Goal: Find contact information: Find contact information

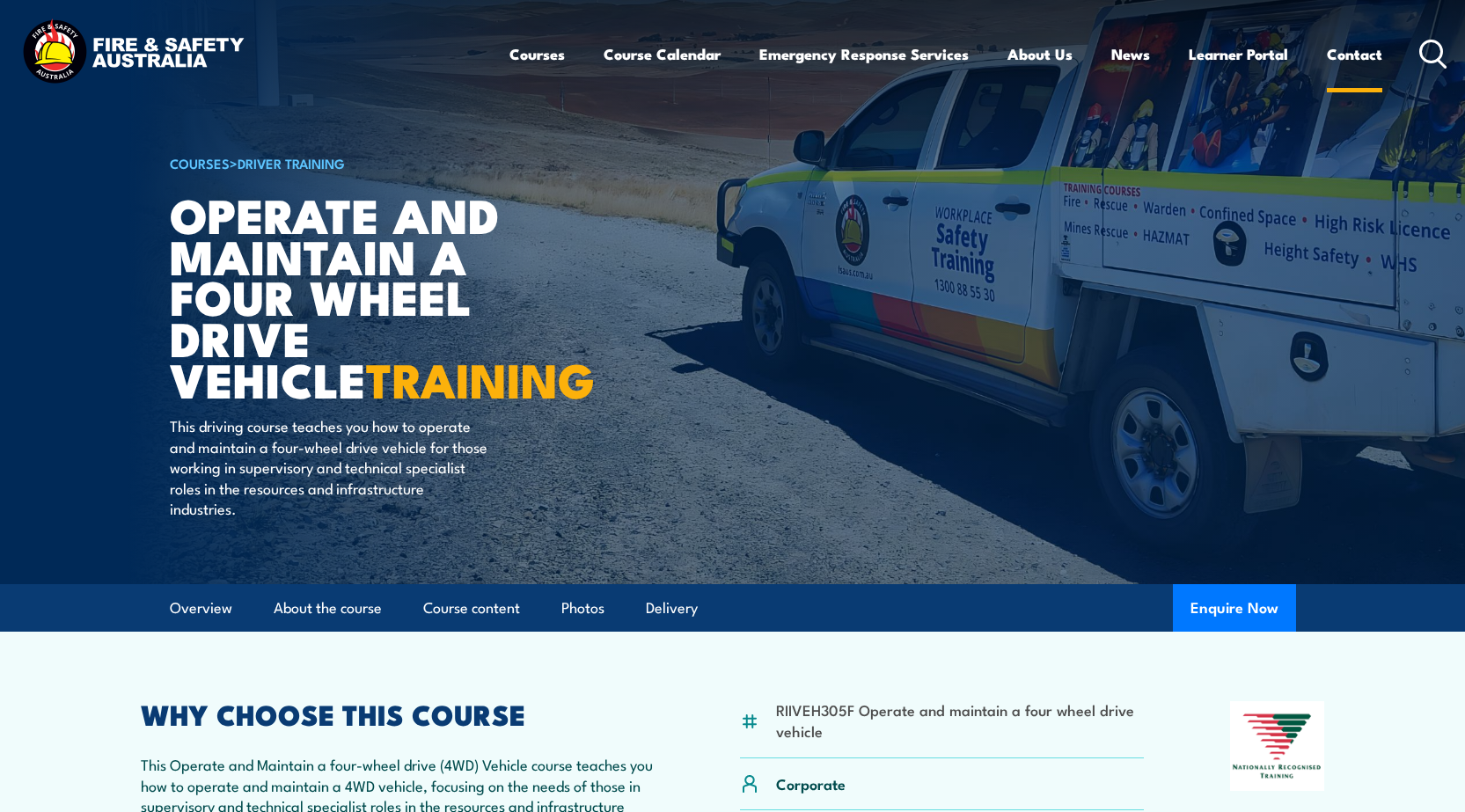
click at [1371, 56] on link "Contact" at bounding box center [1355, 54] width 55 height 47
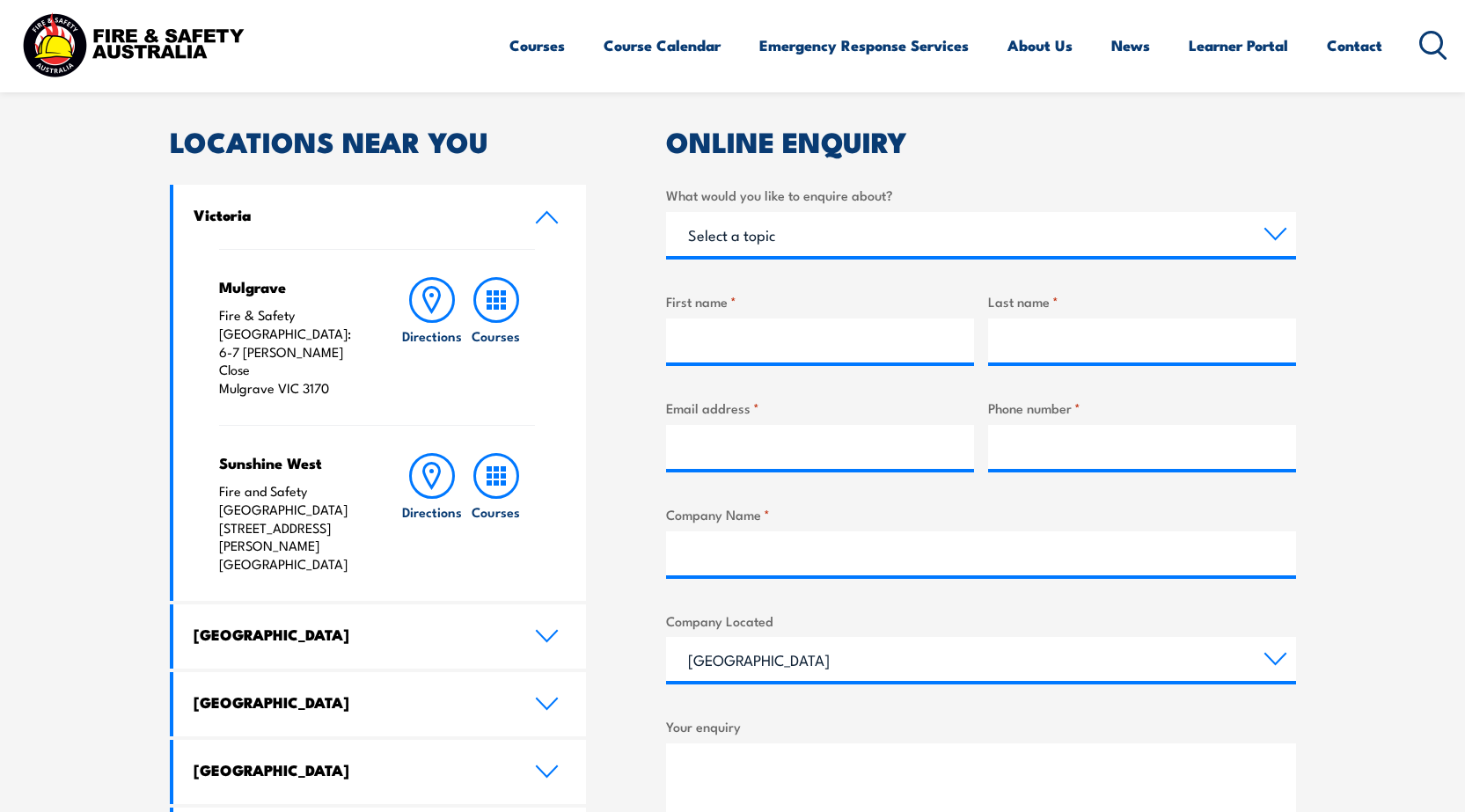
scroll to position [528, 0]
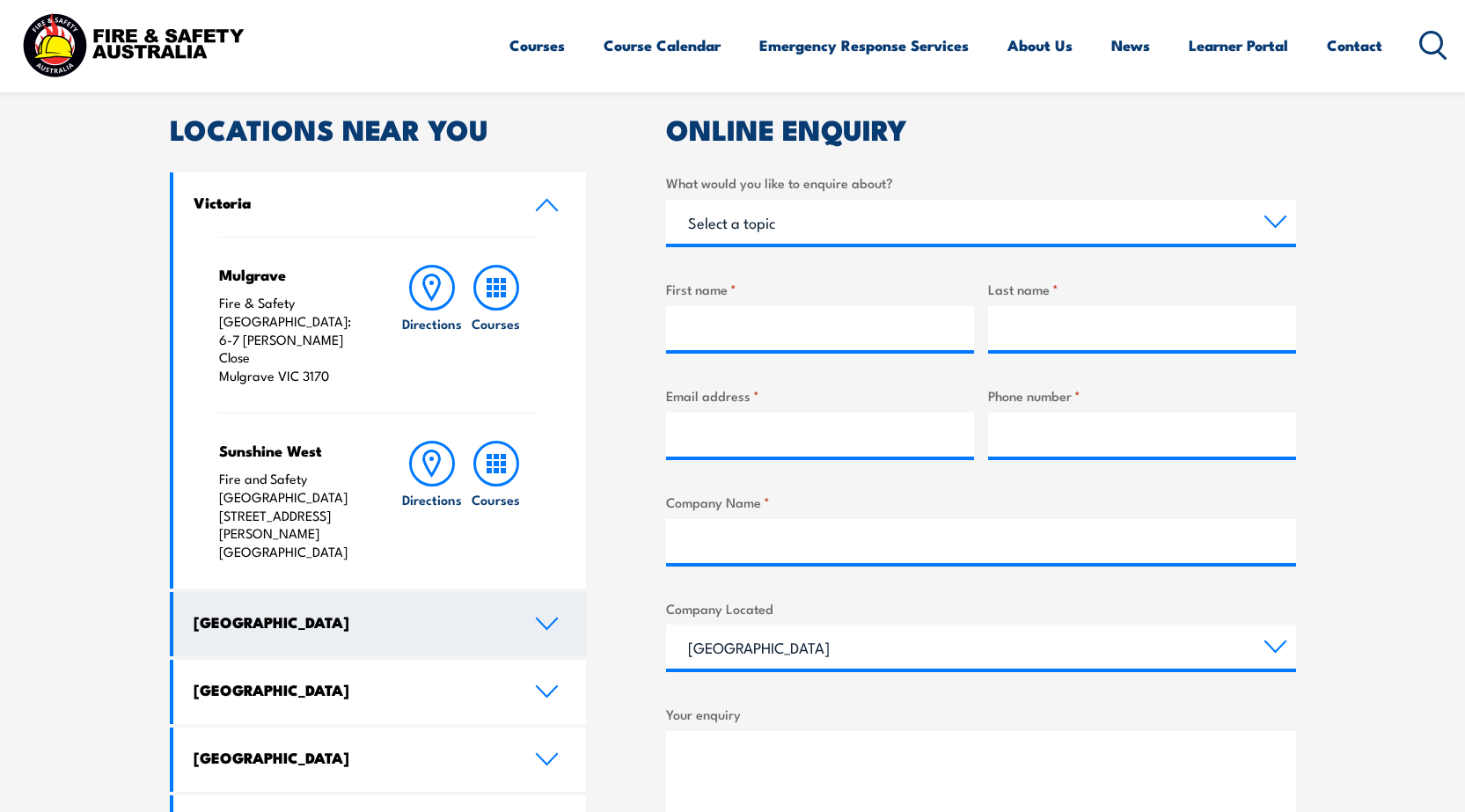
click at [475, 592] on link "[GEOGRAPHIC_DATA]" at bounding box center [380, 623] width 413 height 64
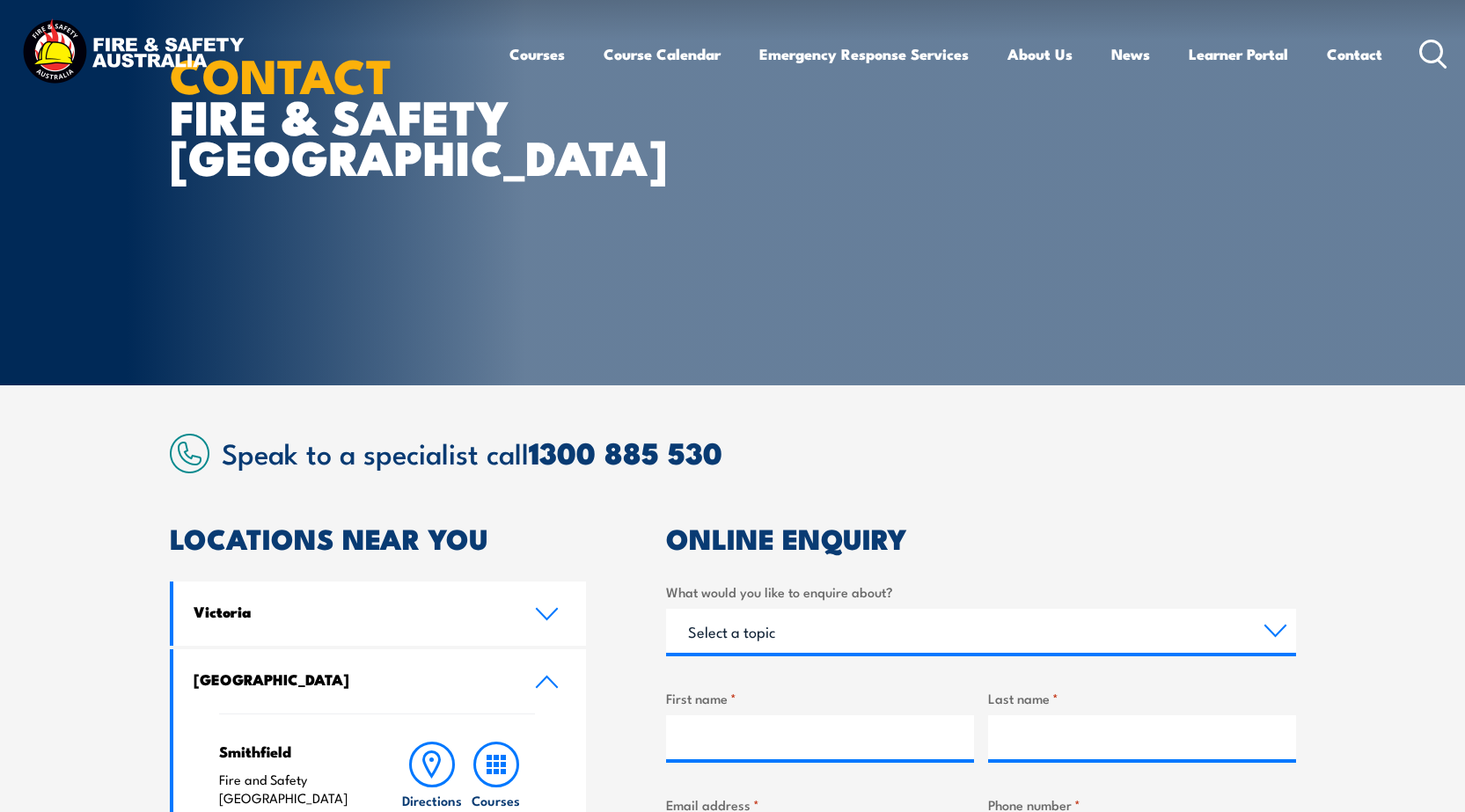
scroll to position [0, 0]
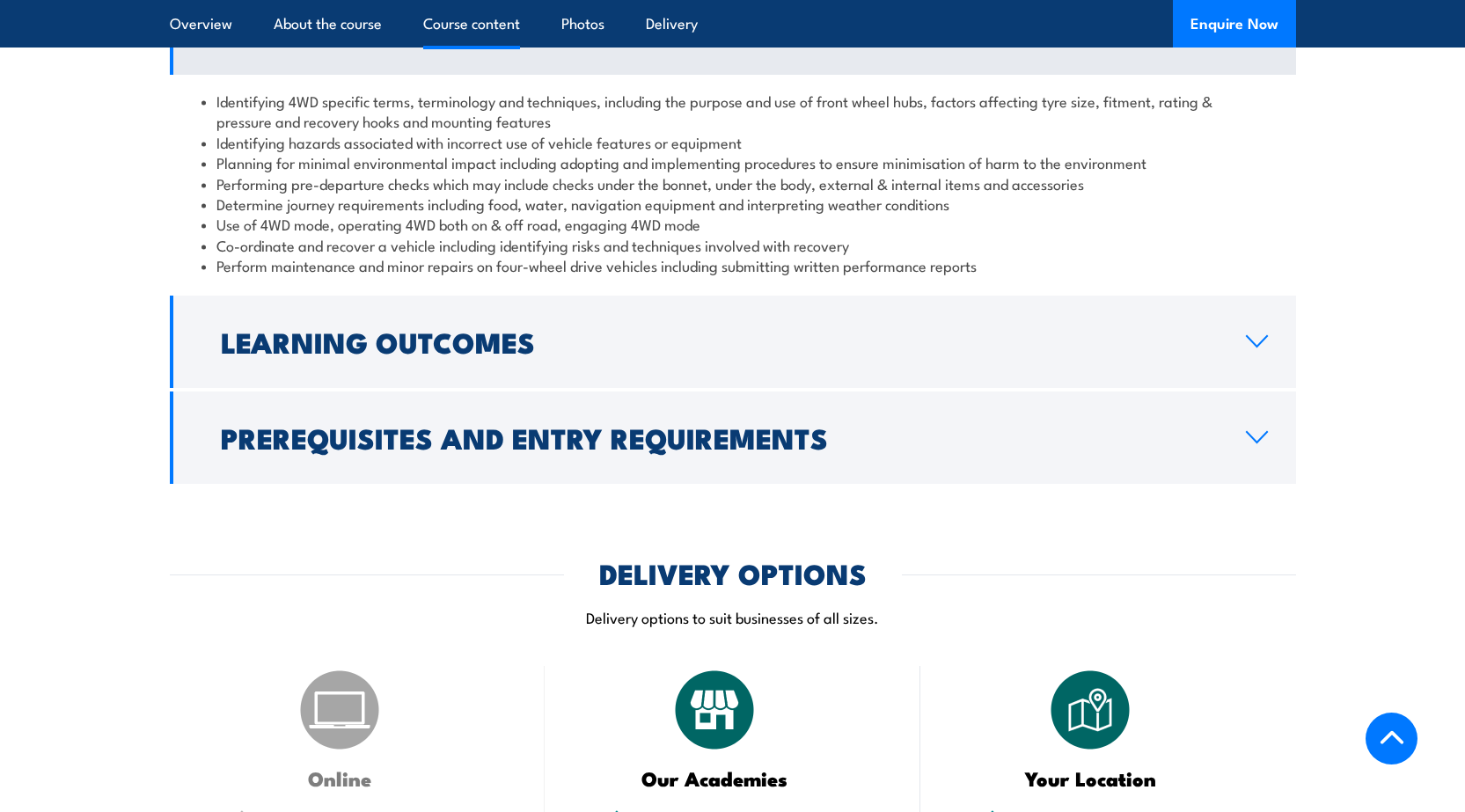
scroll to position [1672, 0]
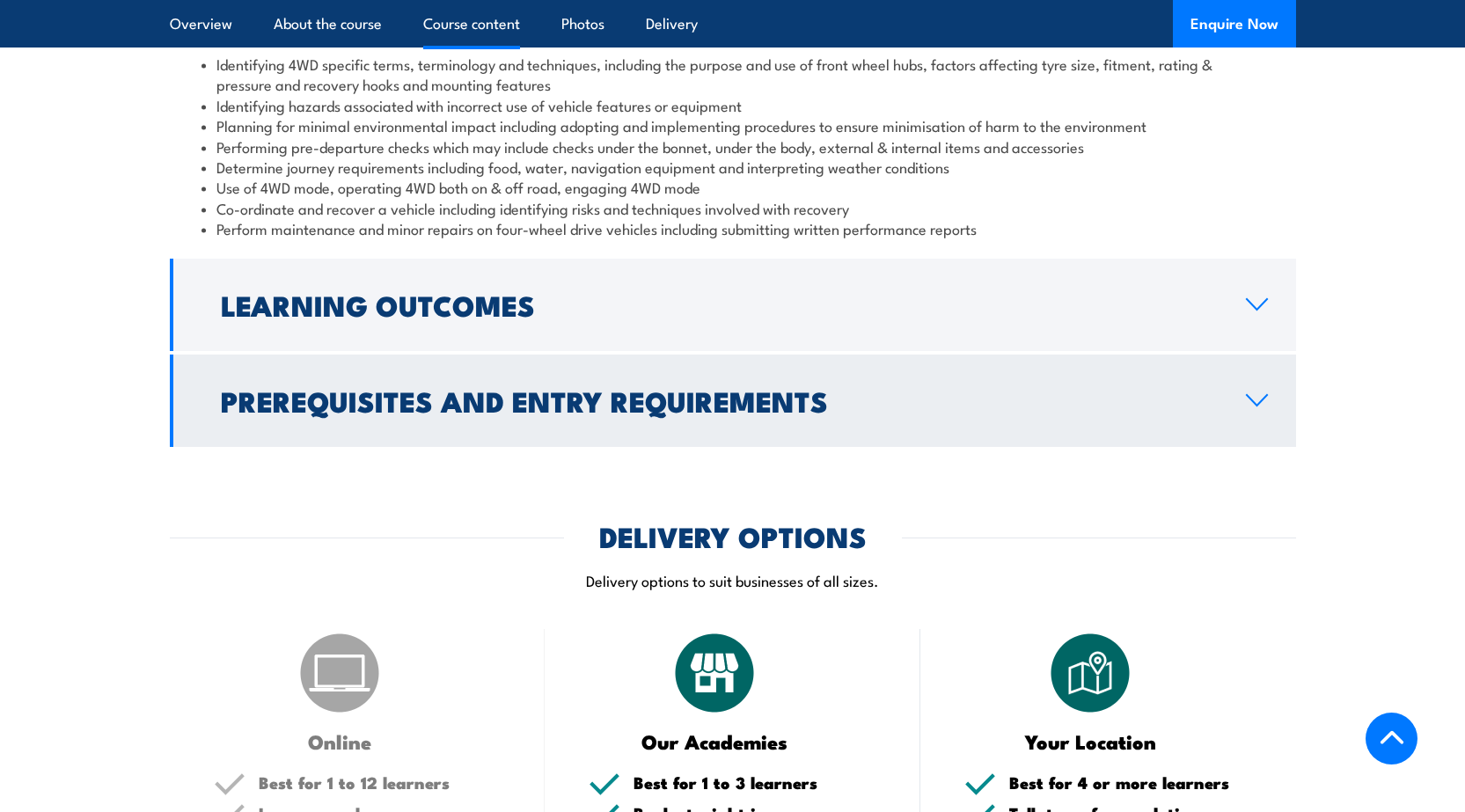
click at [222, 401] on h2 "Prerequisites and Entry Requirements" at bounding box center [720, 400] width 998 height 25
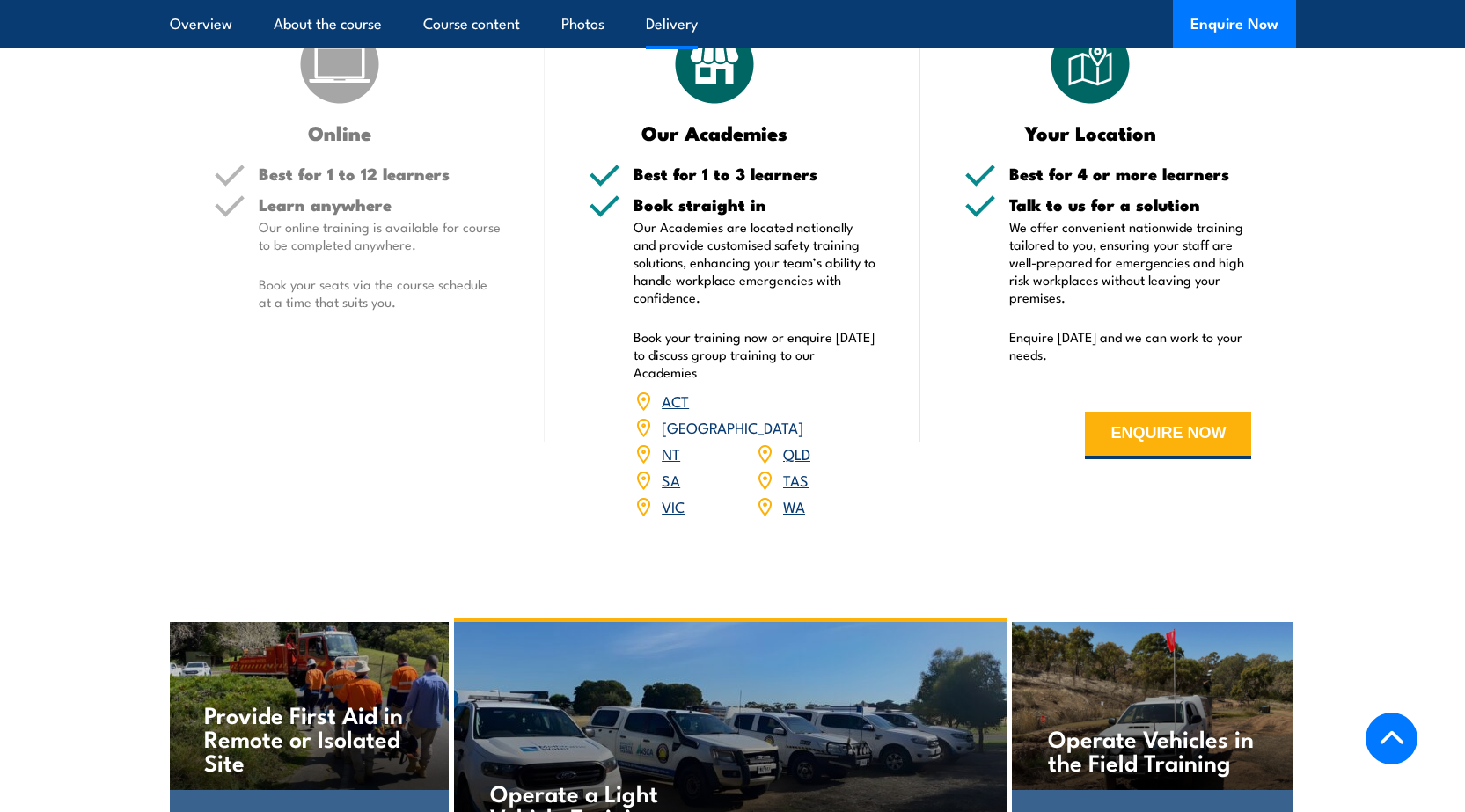
scroll to position [2376, 0]
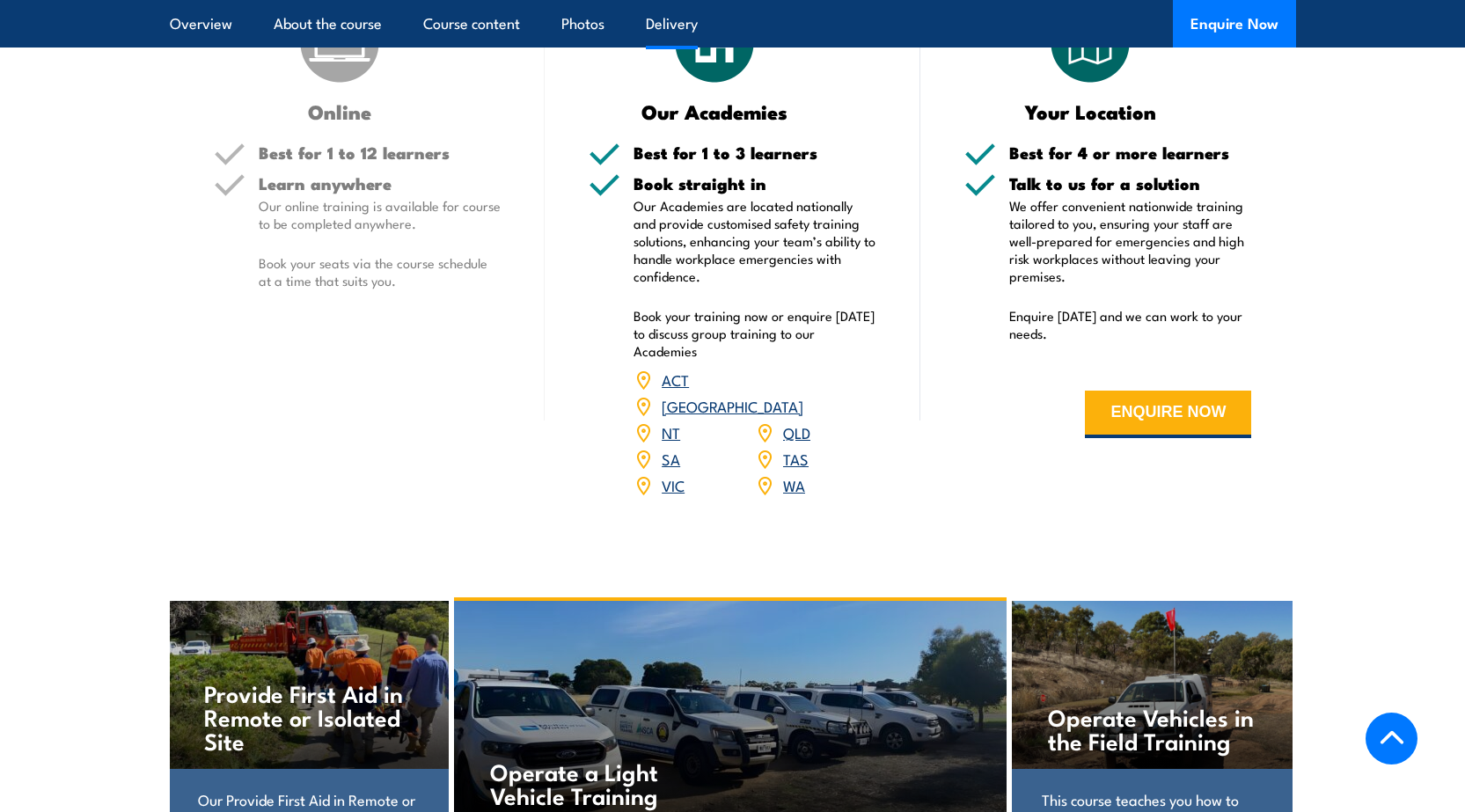
click at [797, 395] on link "[GEOGRAPHIC_DATA]" at bounding box center [732, 406] width 141 height 22
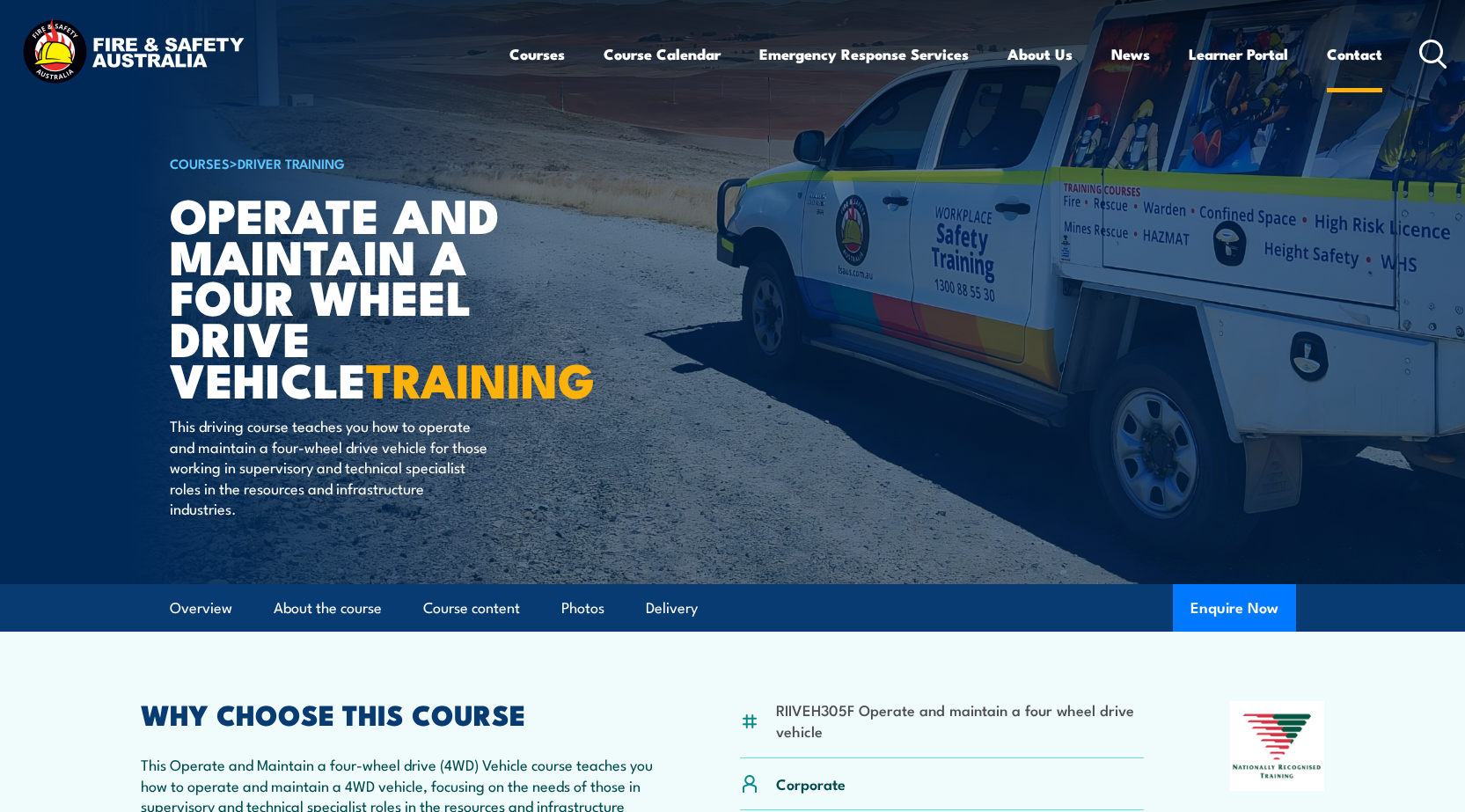
click at [1354, 49] on link "Contact" at bounding box center [1355, 54] width 55 height 47
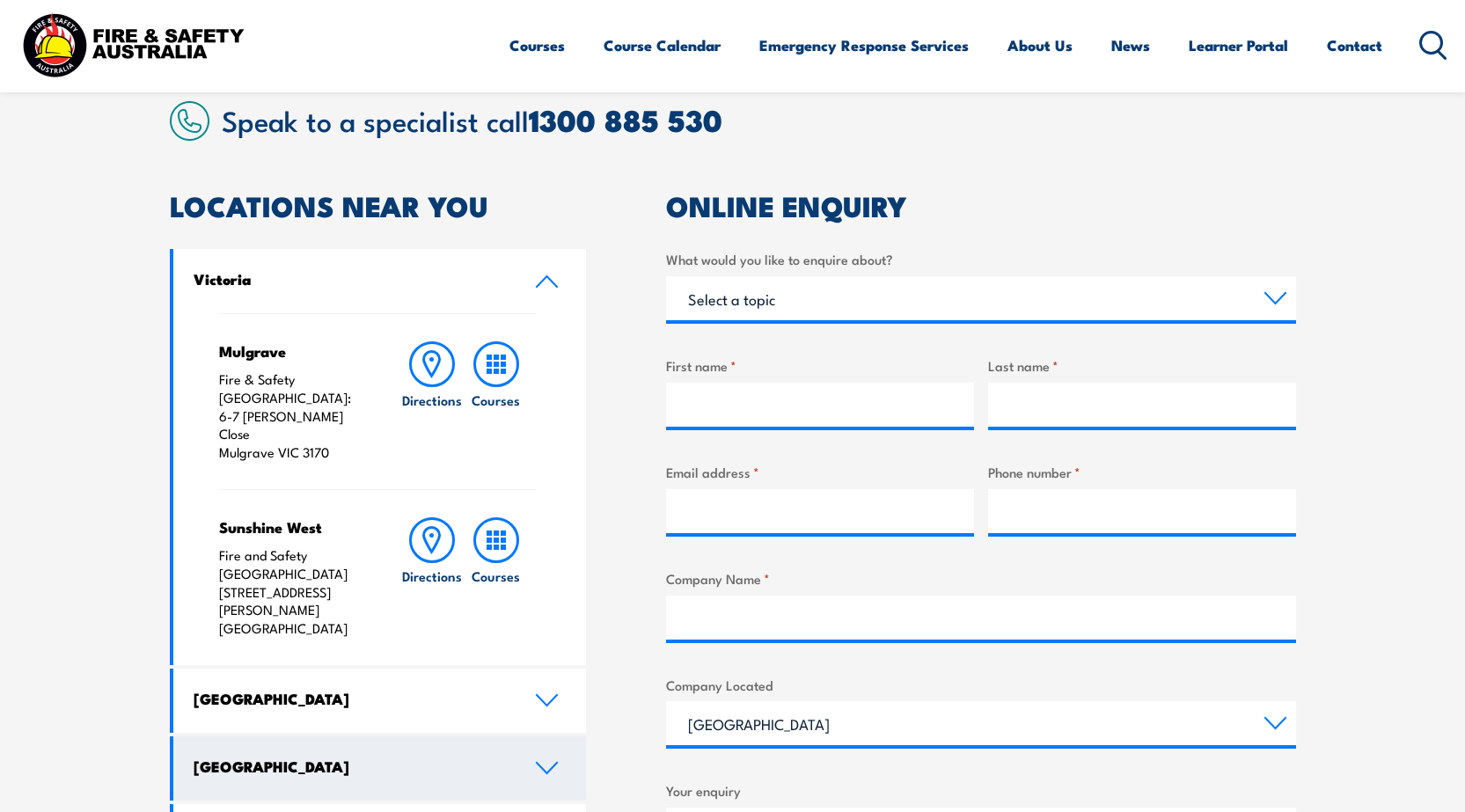
scroll to position [528, 0]
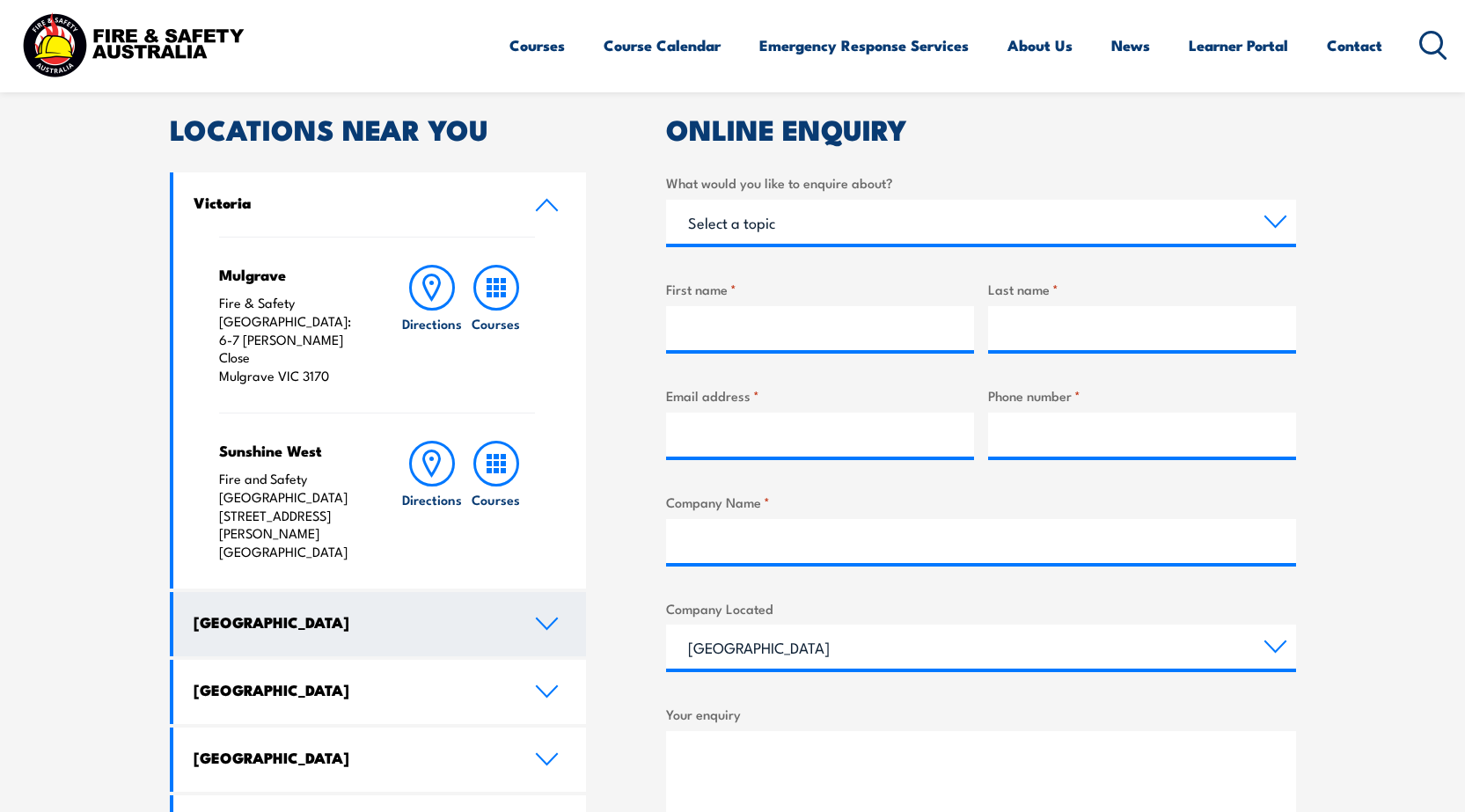
click at [399, 613] on h4 "New South Wales" at bounding box center [351, 623] width 315 height 20
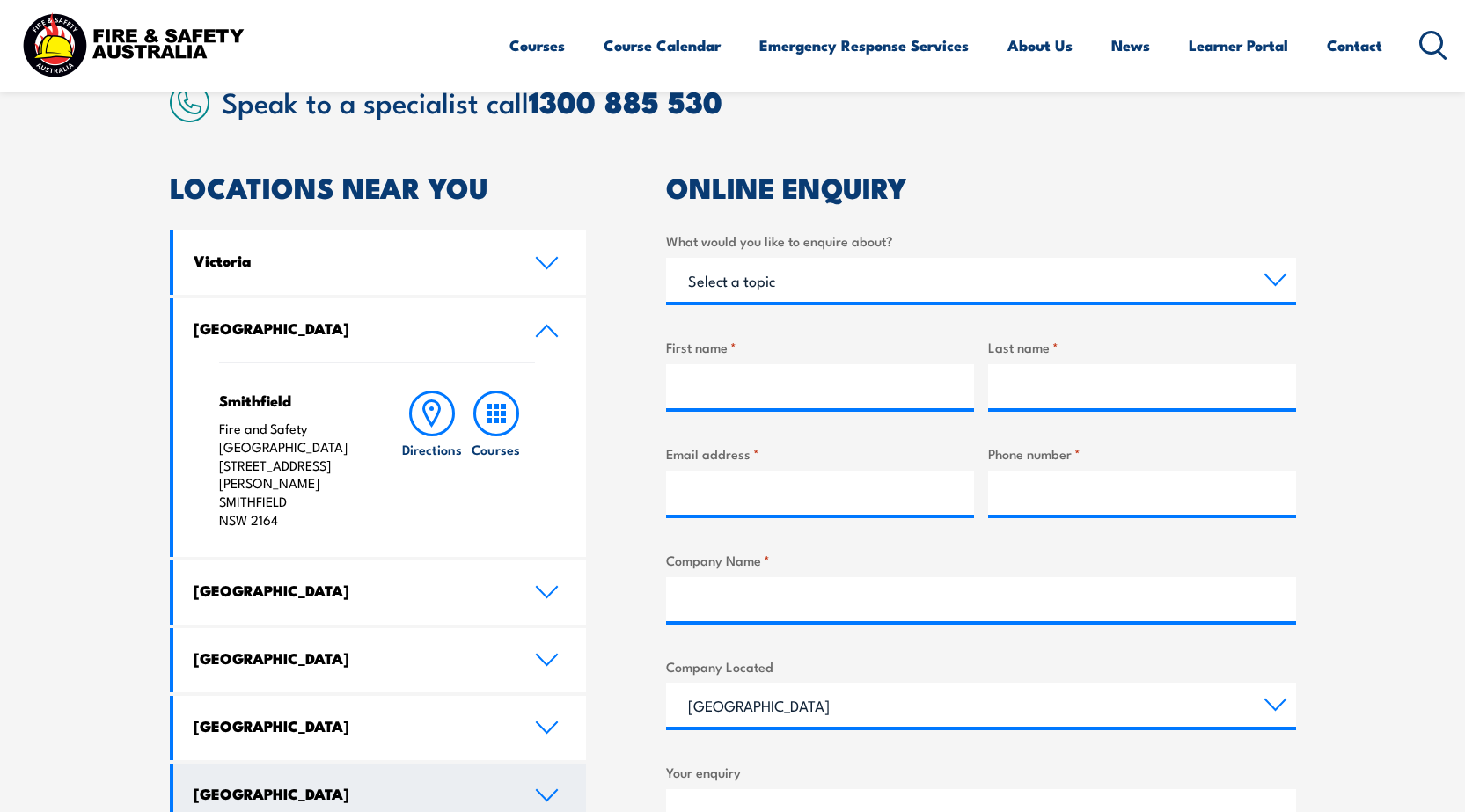
scroll to position [440, 0]
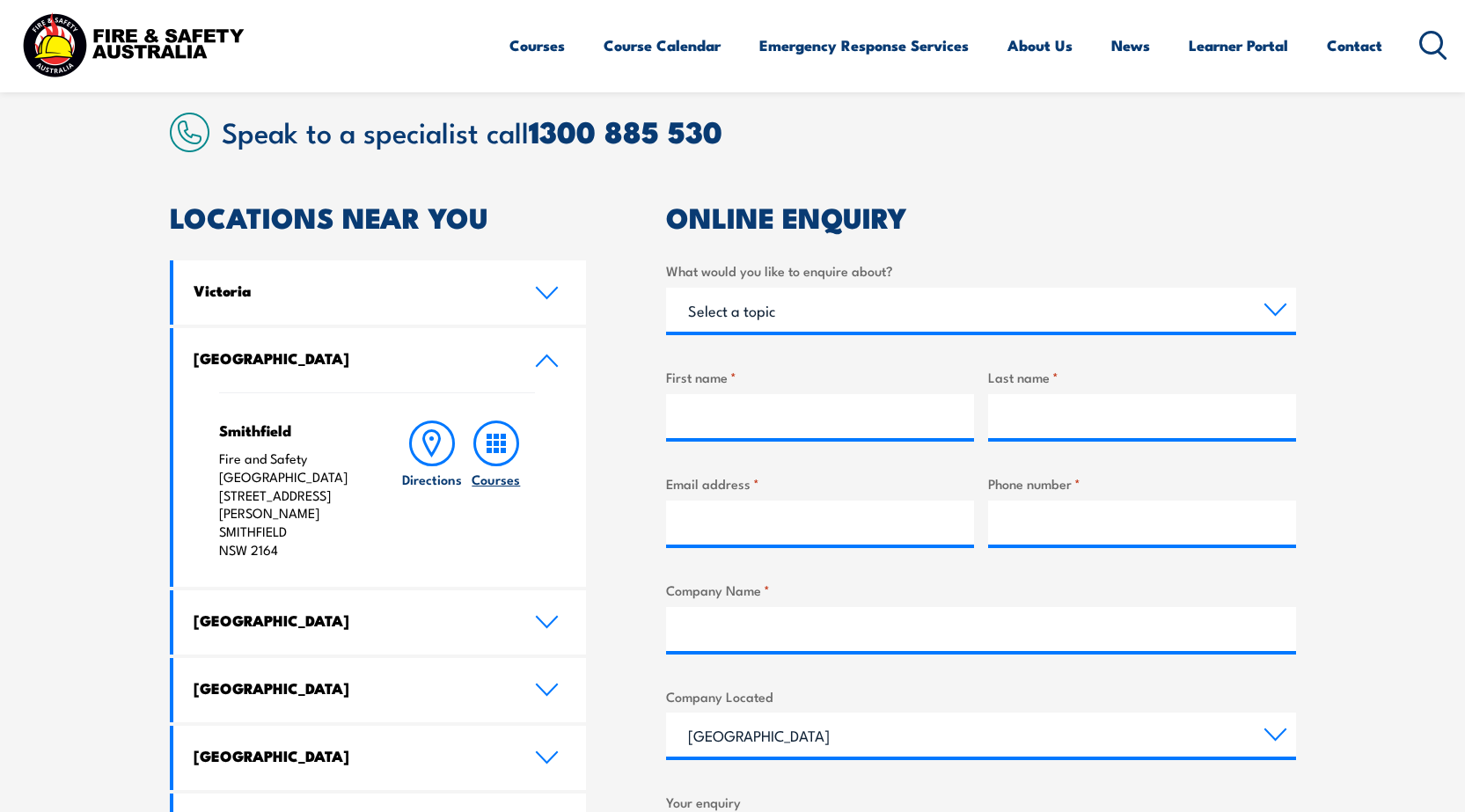
click at [510, 443] on icon at bounding box center [496, 443] width 46 height 46
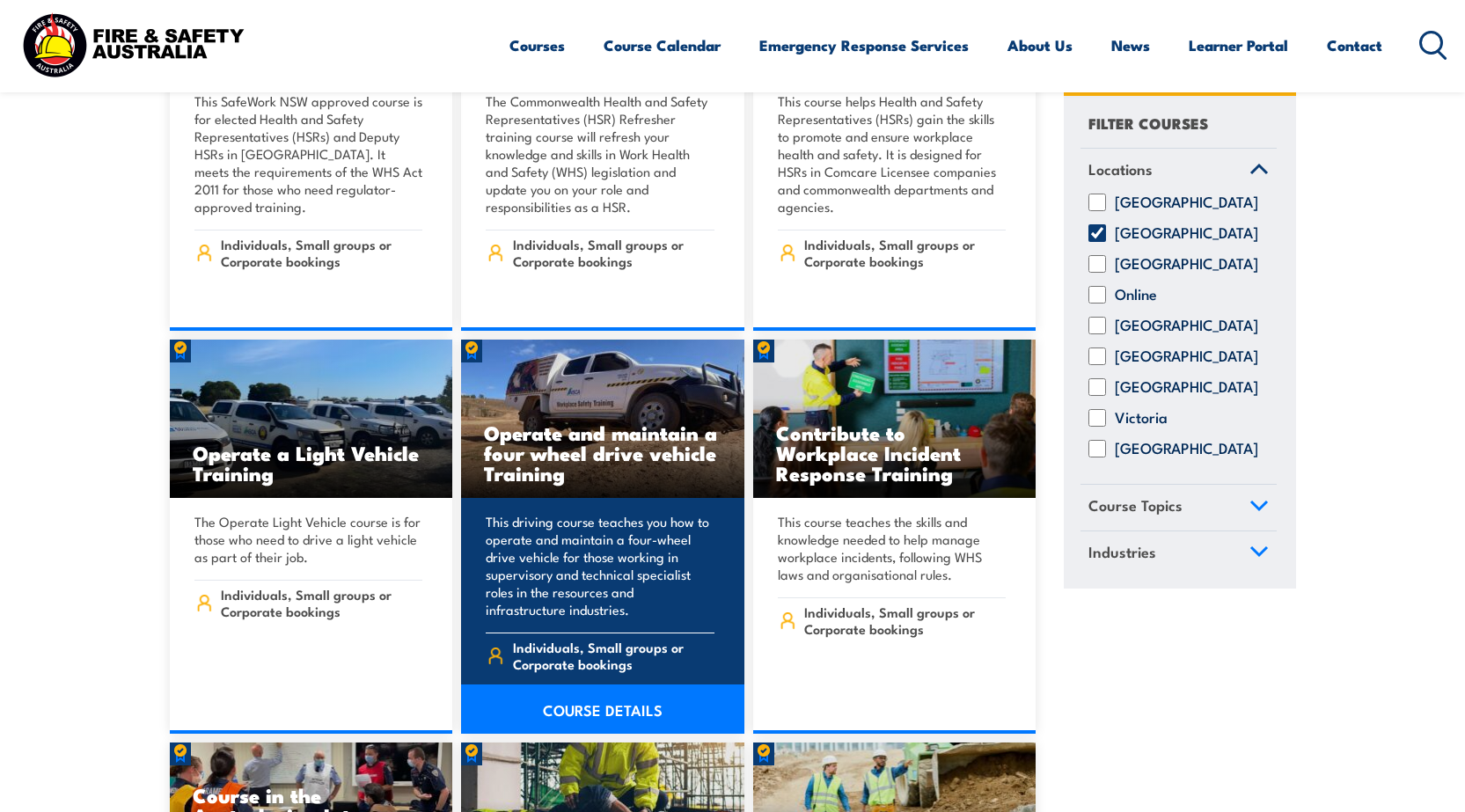
scroll to position [5192, 0]
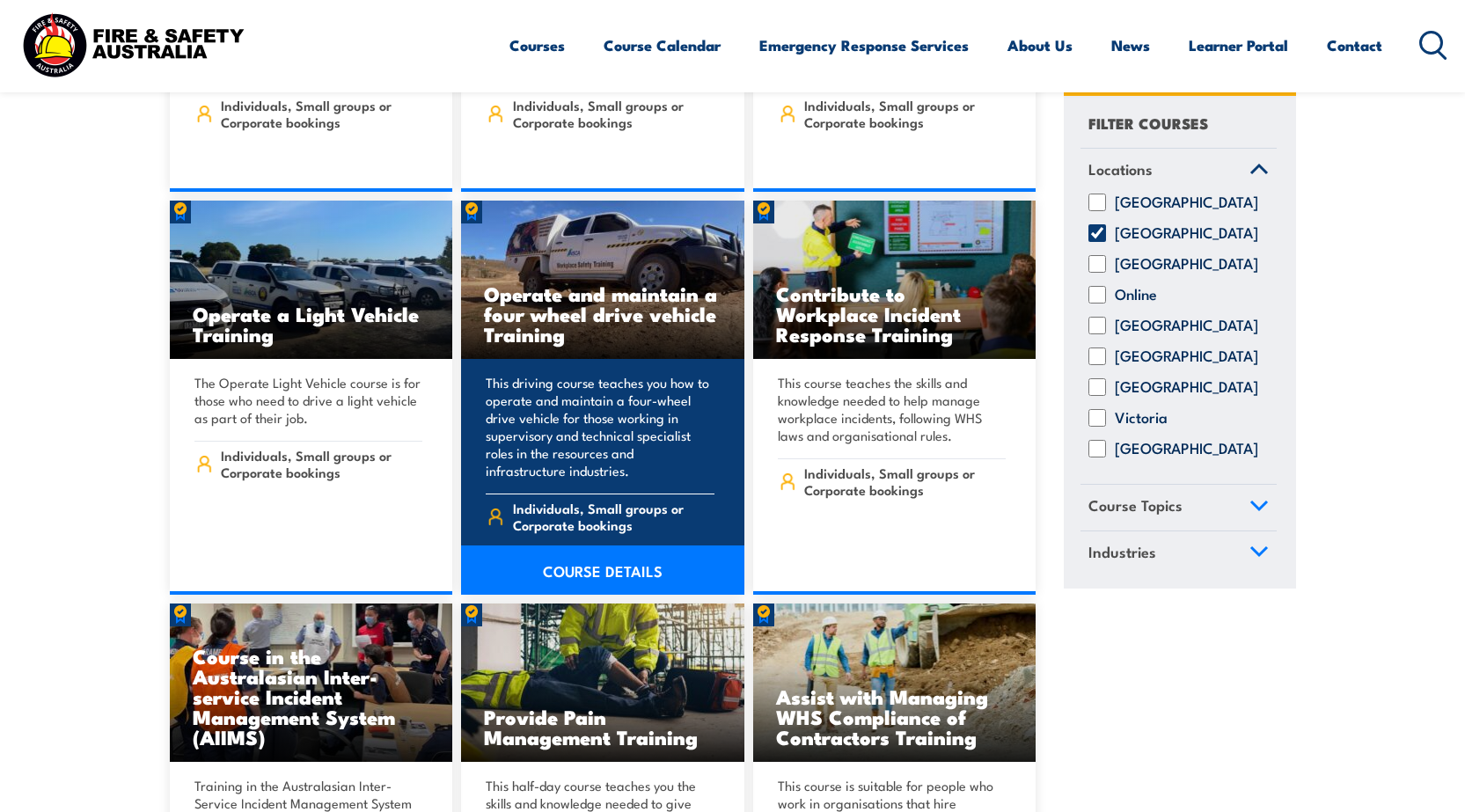
click at [570, 546] on link "COURSE DETAILS" at bounding box center [603, 570] width 284 height 49
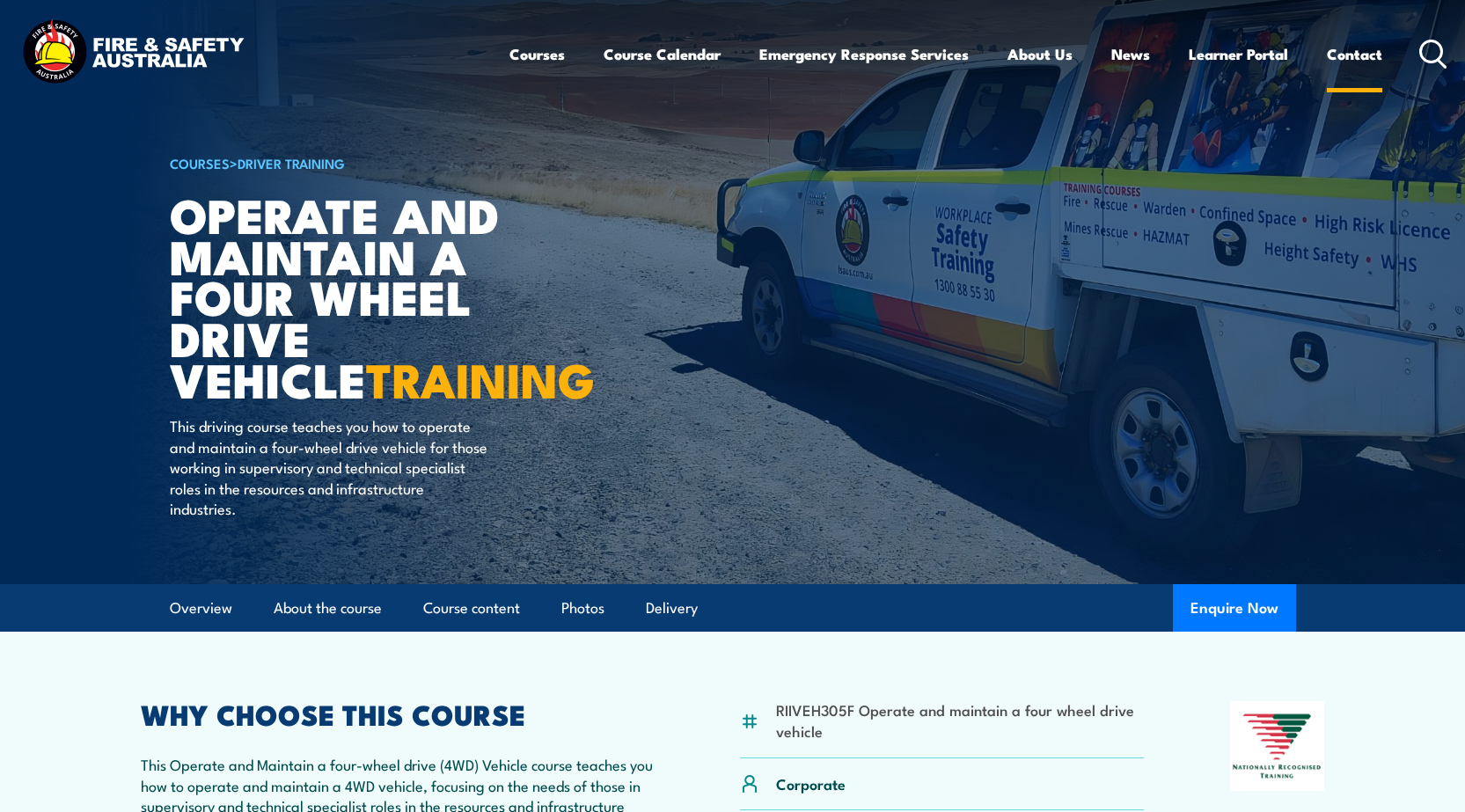
click at [1374, 56] on link "Contact" at bounding box center [1355, 54] width 55 height 47
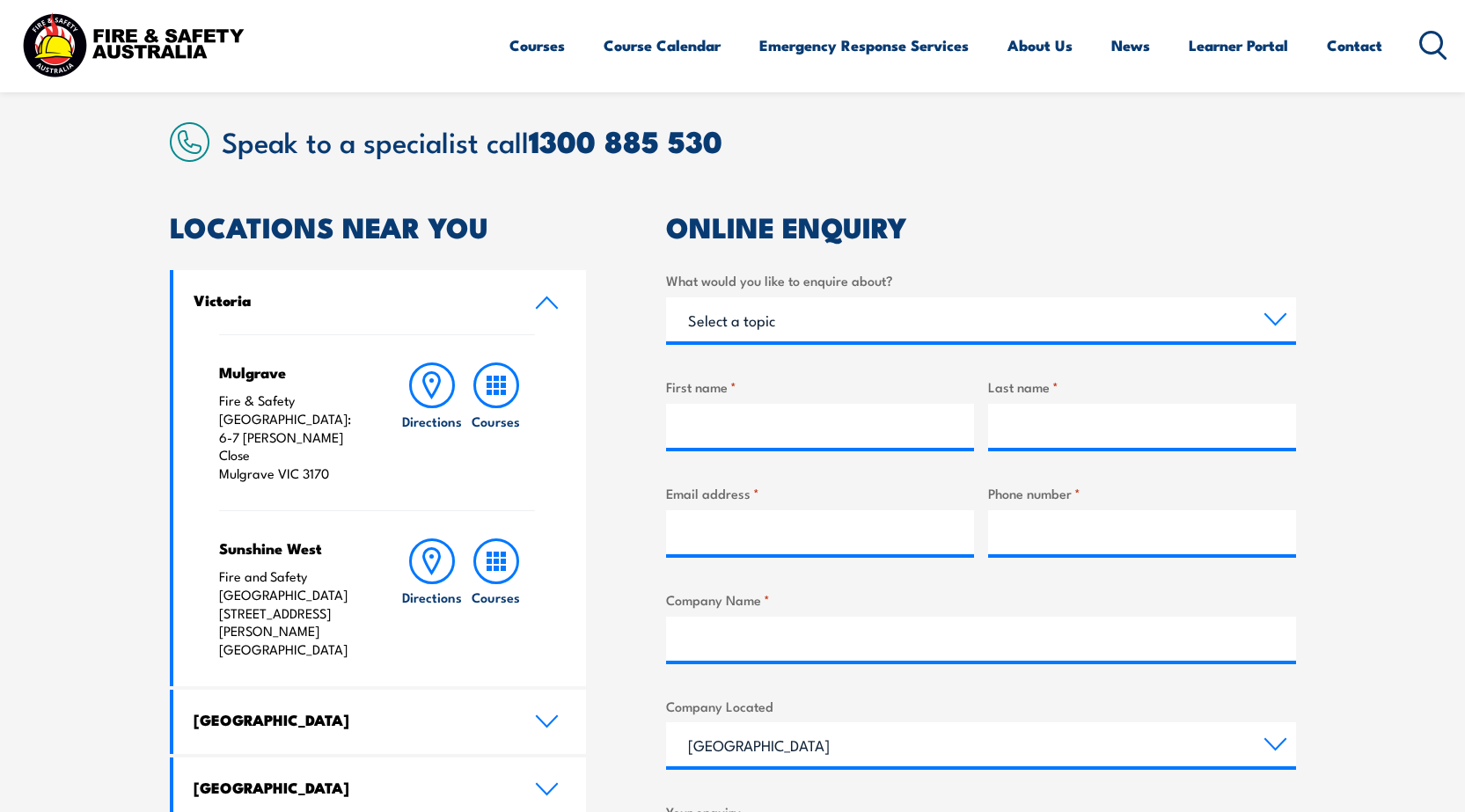
scroll to position [440, 0]
